Goal: Task Accomplishment & Management: Use online tool/utility

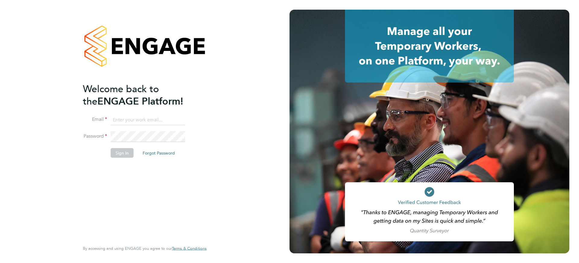
type input "[PERSON_NAME][EMAIL_ADDRESS][PERSON_NAME][DOMAIN_NAME]"
click at [129, 155] on button "Sign In" at bounding box center [122, 153] width 23 height 10
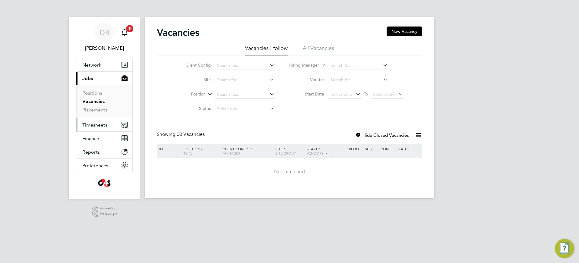
click at [91, 122] on span "Timesheets" at bounding box center [94, 125] width 25 height 6
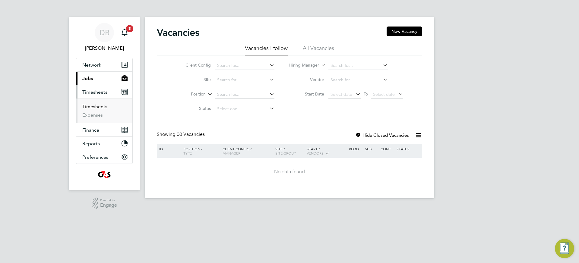
click at [97, 105] on link "Timesheets" at bounding box center [94, 107] width 25 height 6
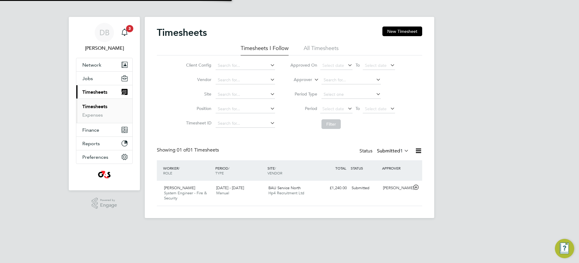
scroll to position [15, 52]
click at [325, 48] on li "All Timesheets" at bounding box center [321, 50] width 35 height 11
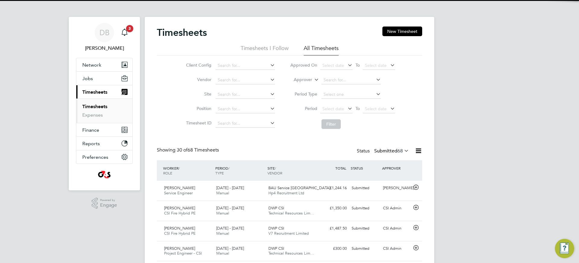
scroll to position [0, 0]
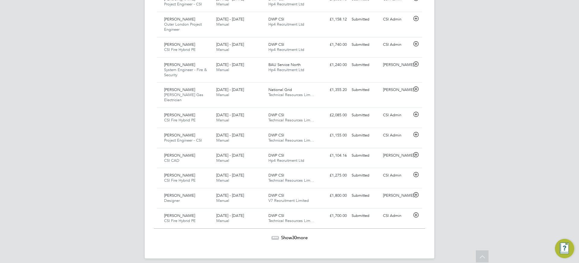
click at [285, 235] on span "Show 30 more" at bounding box center [294, 238] width 27 height 6
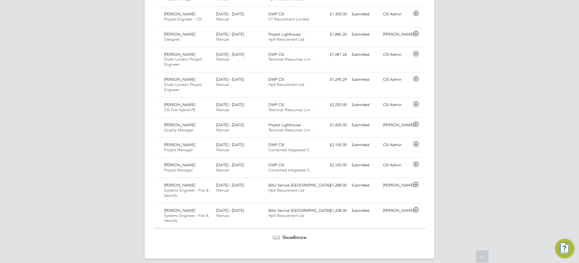
click at [289, 235] on span "Show 8 more" at bounding box center [294, 238] width 24 height 6
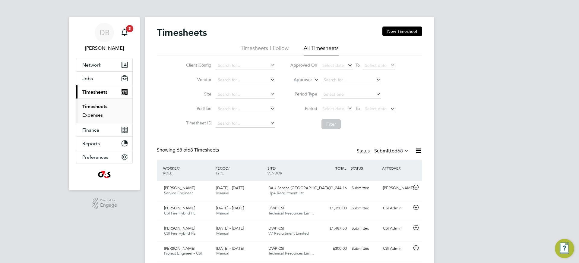
click at [92, 116] on link "Expenses" at bounding box center [92, 115] width 20 height 6
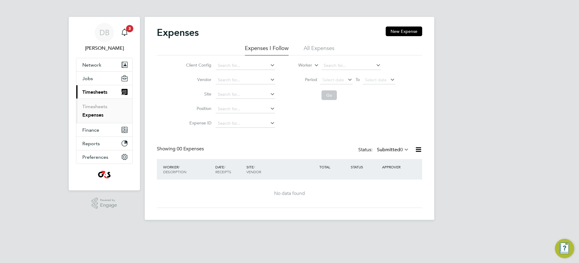
click at [321, 48] on li "All Expenses" at bounding box center [319, 50] width 31 height 11
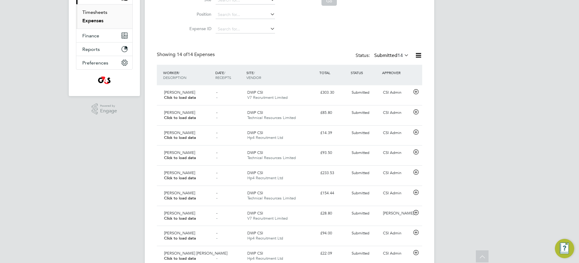
click at [105, 13] on link "Timesheets" at bounding box center [94, 12] width 25 height 6
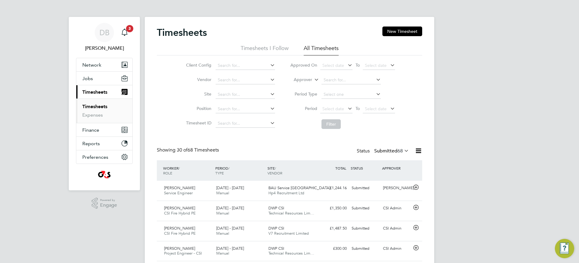
click at [95, 105] on link "Timesheets" at bounding box center [94, 107] width 25 height 6
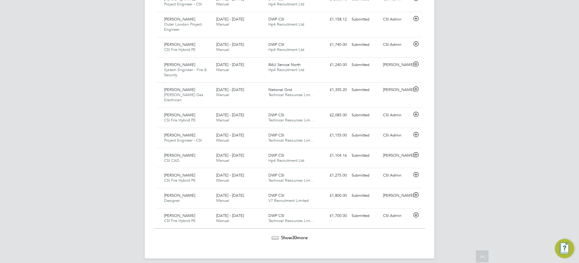
click at [290, 235] on span "Show 30 more" at bounding box center [294, 238] width 27 height 6
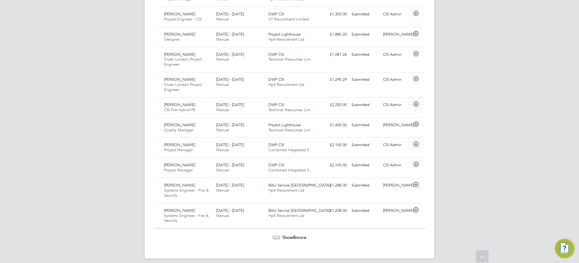
click at [289, 235] on span "Show 8 more" at bounding box center [294, 238] width 24 height 6
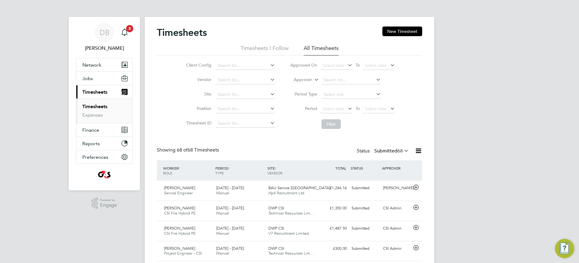
click at [91, 107] on link "Timesheets" at bounding box center [94, 107] width 25 height 6
click at [89, 118] on link "Expenses" at bounding box center [92, 115] width 20 height 6
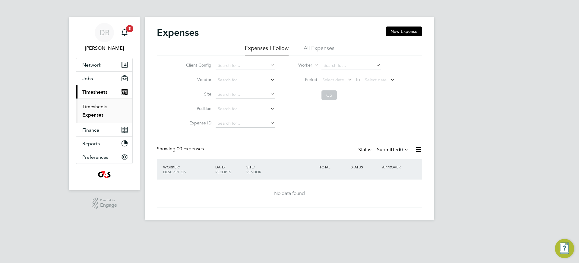
click at [95, 107] on link "Timesheets" at bounding box center [94, 107] width 25 height 6
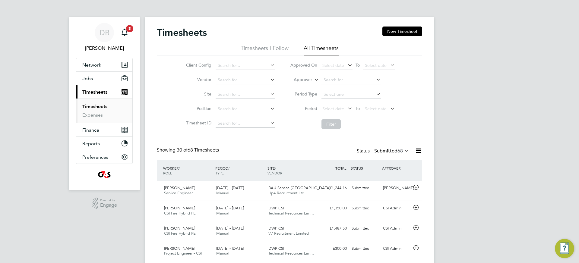
scroll to position [15, 52]
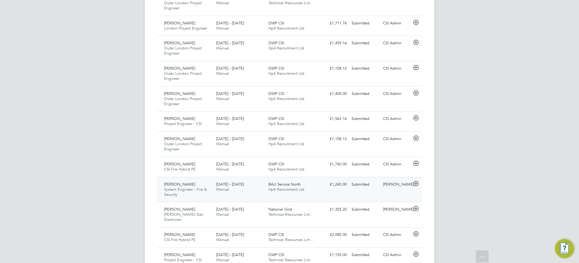
click at [197, 187] on span "System Engineer - Fire & Security" at bounding box center [185, 192] width 43 height 10
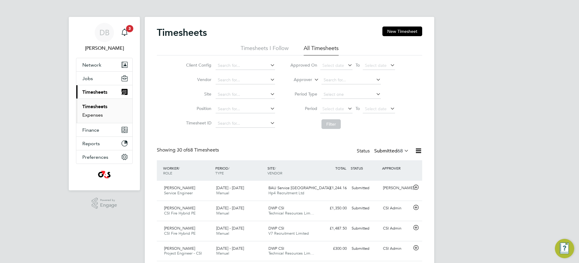
click at [96, 116] on link "Expenses" at bounding box center [92, 115] width 20 height 6
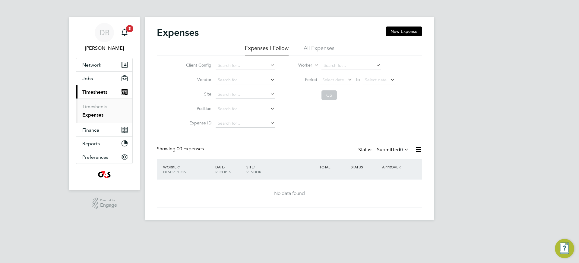
click at [316, 49] on li "All Expenses" at bounding box center [319, 50] width 31 height 11
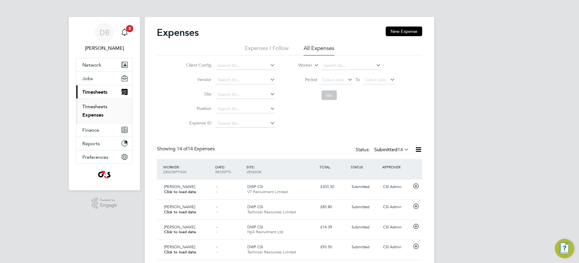
click at [96, 107] on link "Timesheets" at bounding box center [94, 107] width 25 height 6
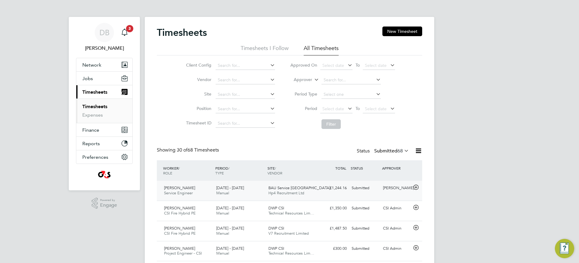
scroll to position [15, 52]
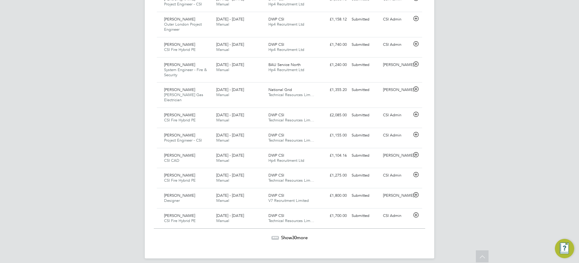
click at [297, 235] on span "Show 30 more" at bounding box center [294, 238] width 27 height 6
